Goal: Find specific fact: Find specific fact

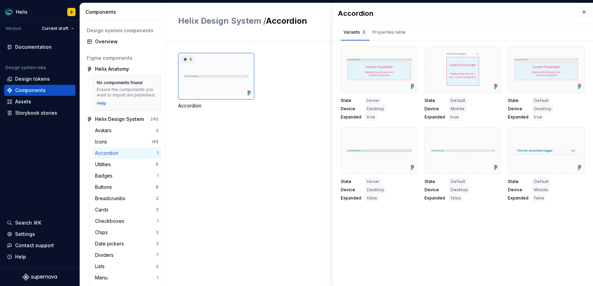
scroll to position [52, 0]
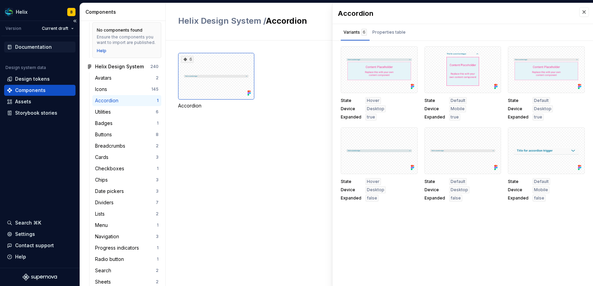
click at [45, 47] on div "Documentation" at bounding box center [33, 47] width 37 height 7
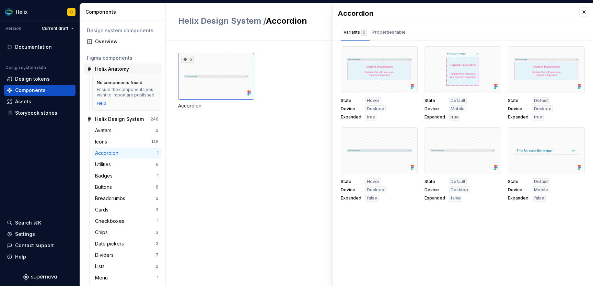
click at [118, 71] on div "Helix Anatomy" at bounding box center [112, 69] width 34 height 7
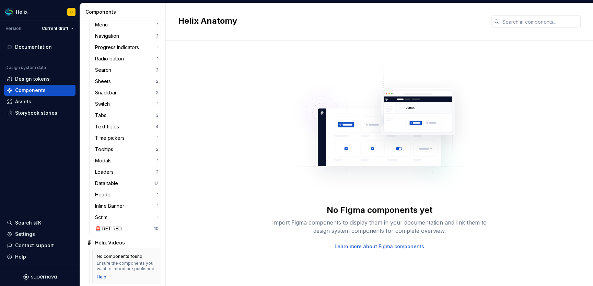
scroll to position [258, 0]
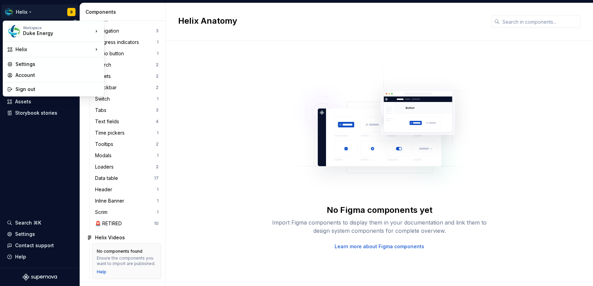
click at [31, 13] on html "Helix B Version Current draft Documentation Design system data Design tokens Co…" at bounding box center [296, 143] width 593 height 286
click at [37, 51] on div "Helix" at bounding box center [54, 49] width 78 height 7
click at [130, 51] on div "CMA Android" at bounding box center [137, 50] width 45 height 7
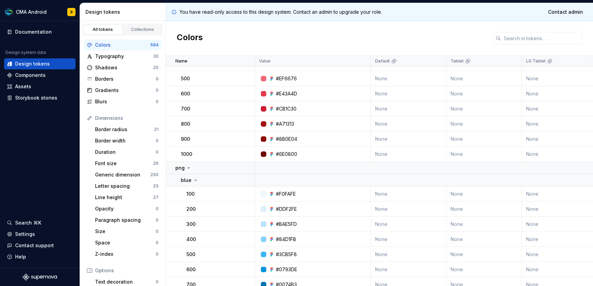
scroll to position [730, 0]
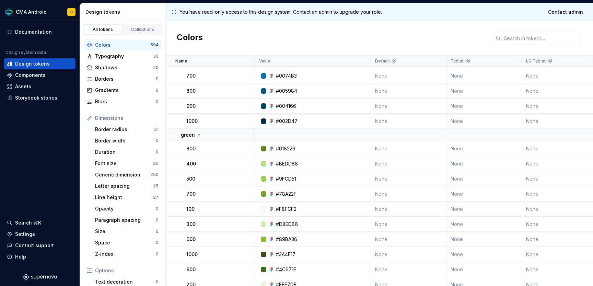
click at [558, 39] on input "text" at bounding box center [541, 38] width 81 height 12
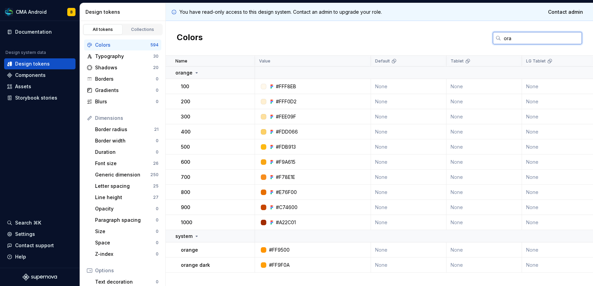
scroll to position [0, 0]
type input "orange"
drag, startPoint x: 304, startPoint y: 146, endPoint x: 273, endPoint y: 146, distance: 30.9
click at [273, 146] on div "#FDB913" at bounding box center [314, 146] width 111 height 7
copy div "#FDB913"
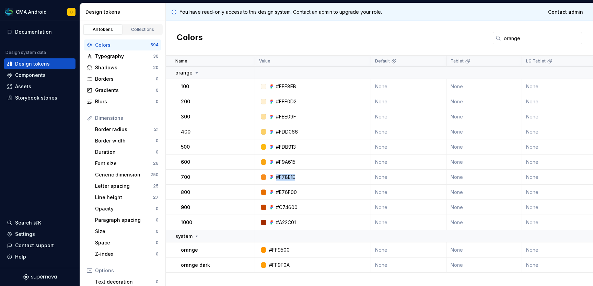
drag, startPoint x: 311, startPoint y: 178, endPoint x: 270, endPoint y: 177, distance: 41.2
click at [270, 177] on div "#F78E1E" at bounding box center [314, 177] width 111 height 7
copy div "#F78E1E"
drag, startPoint x: 300, startPoint y: 192, endPoint x: 274, endPoint y: 193, distance: 25.7
click at [274, 193] on div "#E76F00" at bounding box center [314, 192] width 111 height 7
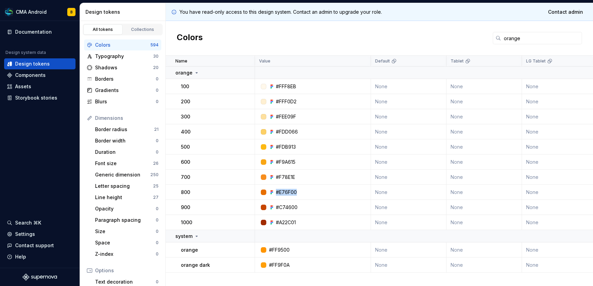
copy div "#E76F00"
drag, startPoint x: 298, startPoint y: 266, endPoint x: 273, endPoint y: 265, distance: 25.7
click at [273, 265] on div "#FF9F0A" at bounding box center [314, 264] width 111 height 7
copy div "FF9F0A"
drag, startPoint x: 304, startPoint y: 208, endPoint x: 278, endPoint y: 208, distance: 25.4
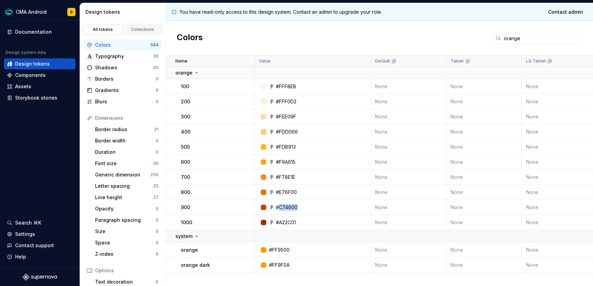
click at [278, 208] on div "#C74600" at bounding box center [314, 207] width 111 height 7
copy div "C74600"
